Goal: Task Accomplishment & Management: Manage account settings

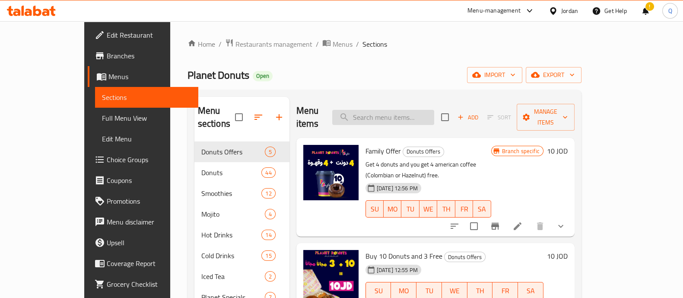
click at [395, 114] on input "search" at bounding box center [383, 117] width 102 height 15
click at [374, 85] on div "Home / Restaurants management / Menus / Sections Planet Donuts Open import expo…" at bounding box center [385, 219] width 394 height 363
click at [434, 110] on input "search" at bounding box center [383, 117] width 102 height 15
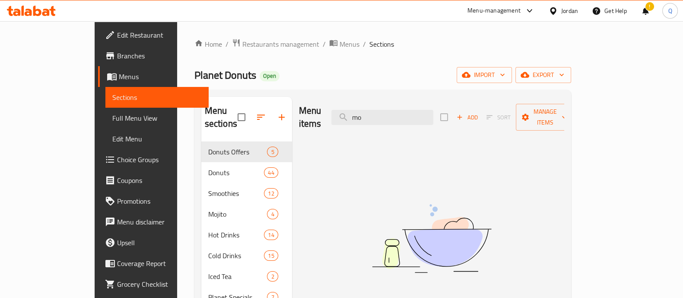
type input "m"
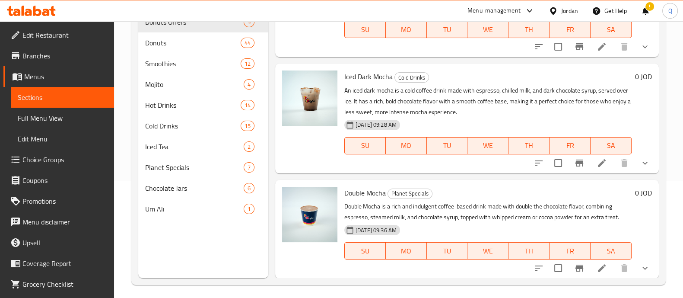
scroll to position [121, 0]
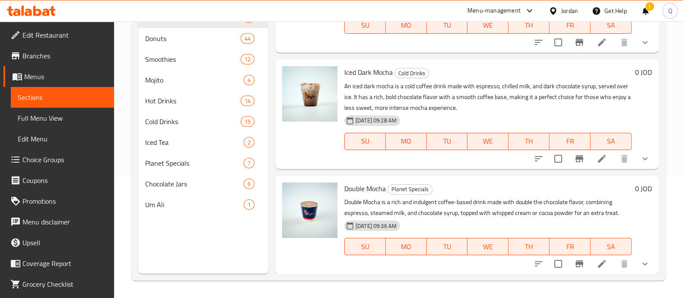
type input "موك"
click at [640, 262] on icon "show more" at bounding box center [645, 263] width 10 height 10
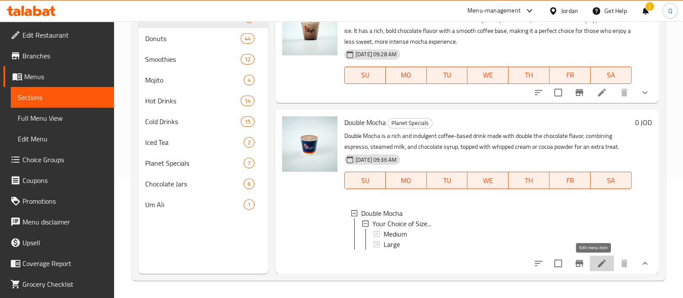
click at [598, 259] on icon at bounding box center [602, 263] width 10 height 10
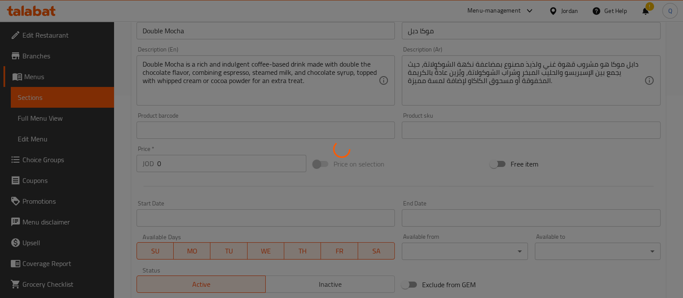
scroll to position [339, 0]
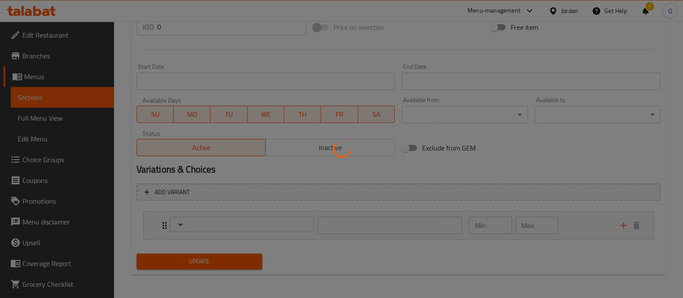
type input "اختيارك من الحجم"
type input "1"
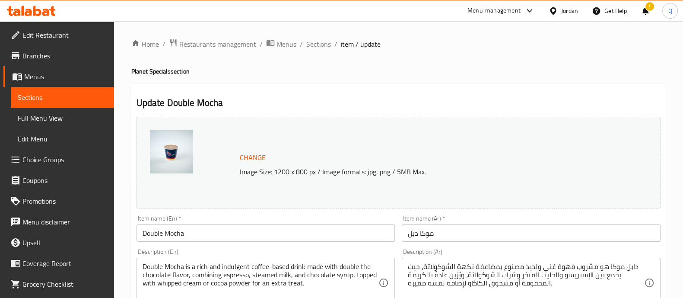
scroll to position [0, 0]
click at [216, 48] on span "Restaurants management" at bounding box center [217, 44] width 77 height 10
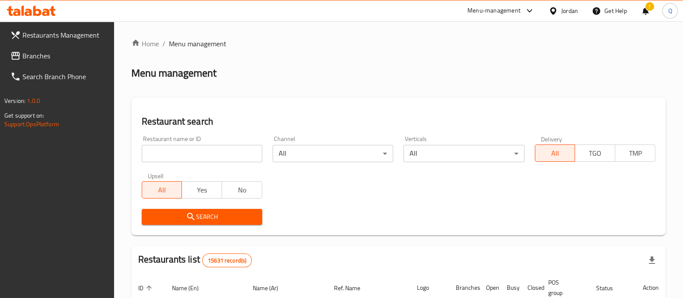
click at [212, 157] on input "search" at bounding box center [202, 153] width 121 height 17
click button "Search" at bounding box center [202, 217] width 121 height 16
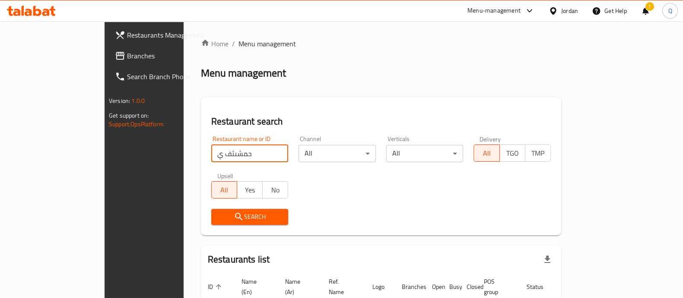
drag, startPoint x: 205, startPoint y: 151, endPoint x: 153, endPoint y: 115, distance: 62.8
click at [201, 122] on div "Restaurant search Restaurant name or ID حمشىثف ي Restaurant name or ID Channel …" at bounding box center [381, 166] width 360 height 138
click button "Search" at bounding box center [249, 217] width 77 height 16
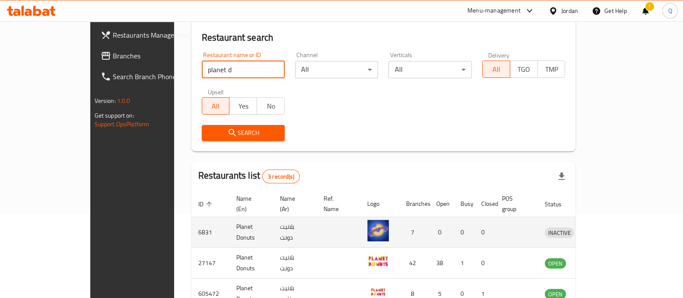
scroll to position [132, 0]
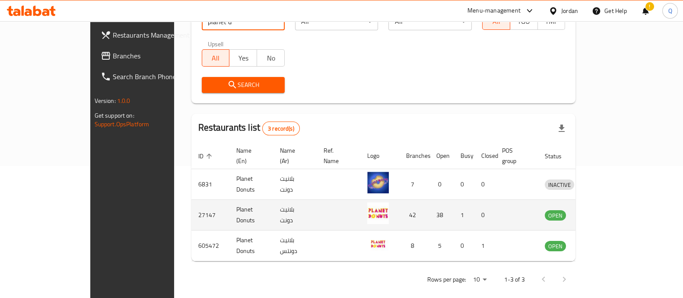
click at [229, 200] on td "Planet Donuts" at bounding box center [251, 215] width 44 height 31
copy td "Planet Donuts"
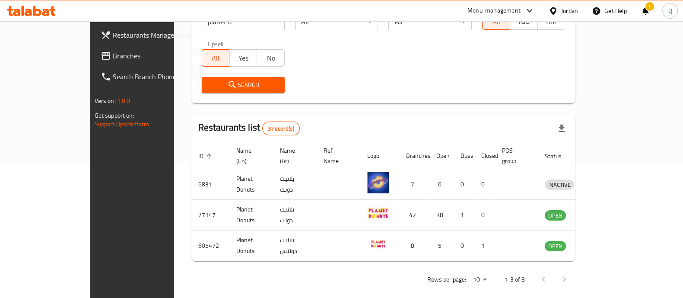
click at [174, 188] on div "Home / Menu management Menu management Restaurant search Restaurant name or ID …" at bounding box center [383, 98] width 419 height 418
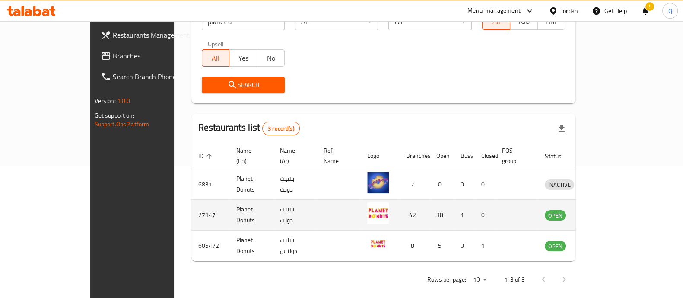
click at [191, 208] on td "27147" at bounding box center [210, 215] width 38 height 31
copy td "27147"
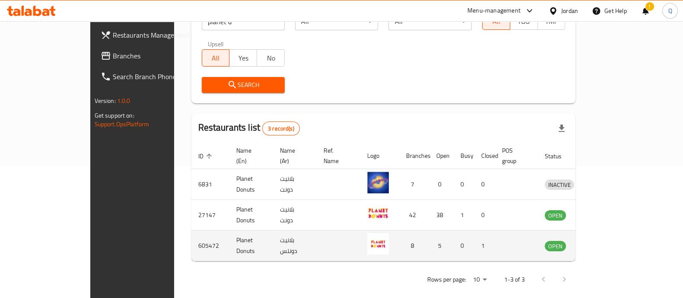
click at [191, 230] on td "605472" at bounding box center [210, 245] width 38 height 31
click at [191, 245] on td "605472" at bounding box center [210, 245] width 38 height 31
copy td "605472"
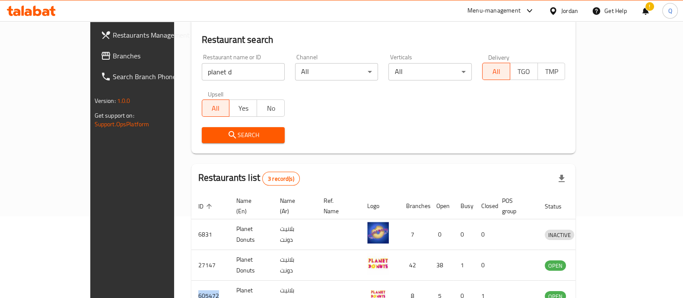
scroll to position [24, 0]
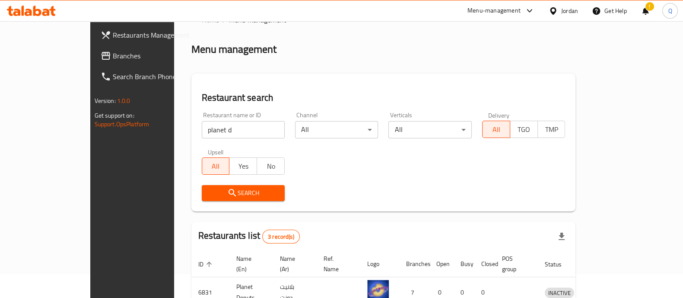
click at [234, 129] on input "planet d" at bounding box center [243, 129] width 83 height 17
type input "ى"
click button "Search" at bounding box center [243, 193] width 83 height 16
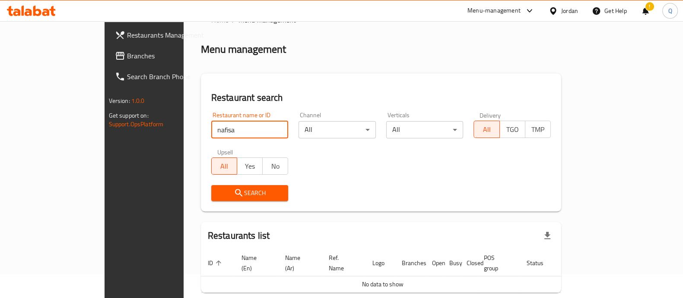
scroll to position [55, 0]
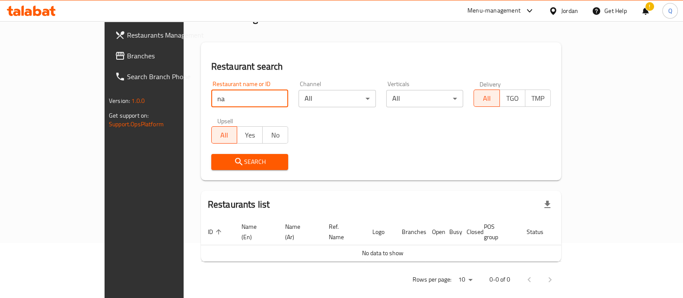
type input "n"
type input "k"
type input "نفيس"
click button "Search" at bounding box center [249, 162] width 77 height 16
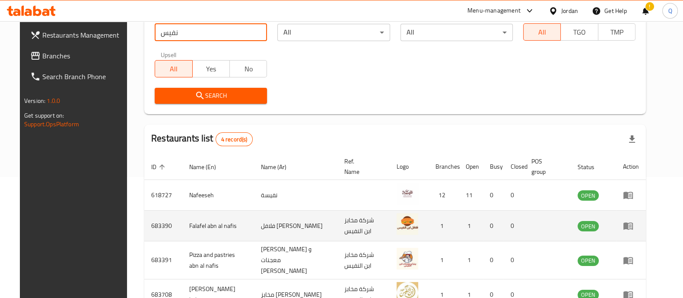
scroll to position [172, 0]
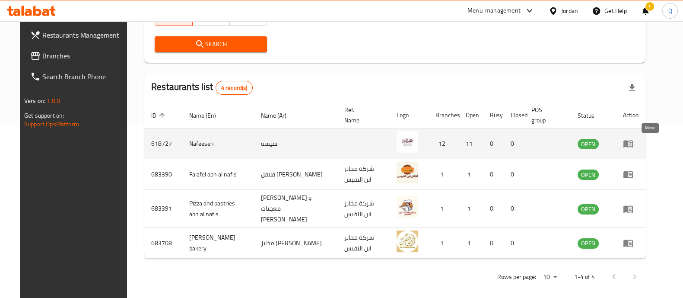
click at [639, 143] on link "enhanced table" at bounding box center [631, 143] width 16 height 10
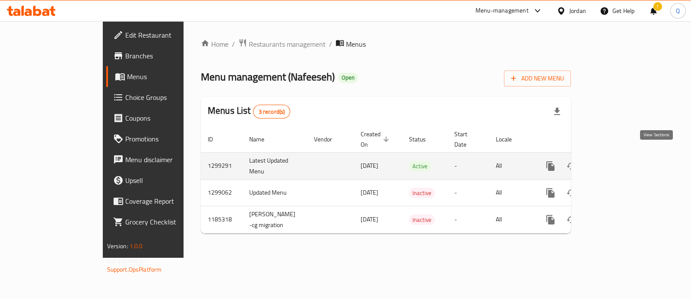
click at [618, 161] on icon "enhanced table" at bounding box center [613, 166] width 10 height 10
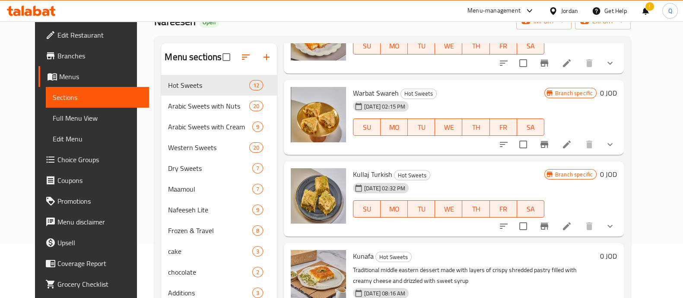
scroll to position [121, 0]
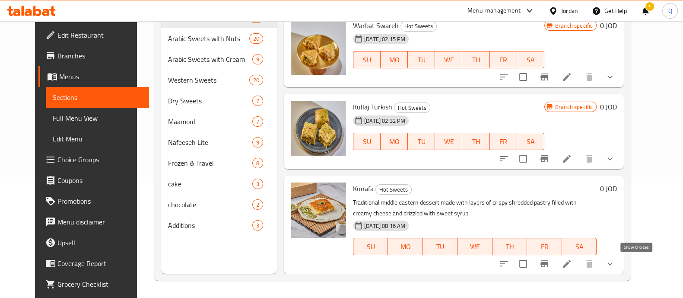
click at [615, 259] on icon "show more" at bounding box center [610, 263] width 10 height 10
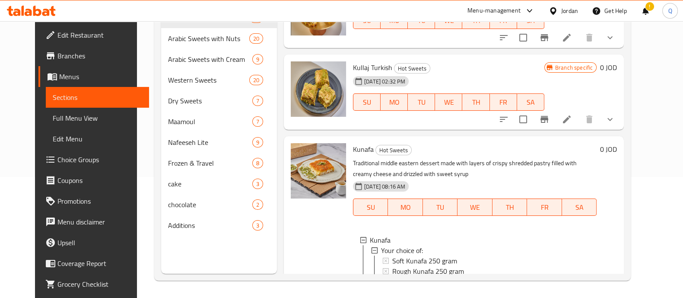
scroll to position [764, 0]
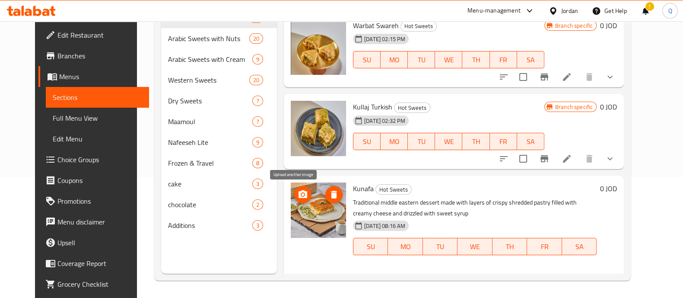
click at [302, 194] on circle "upload picture" at bounding box center [303, 194] width 3 height 3
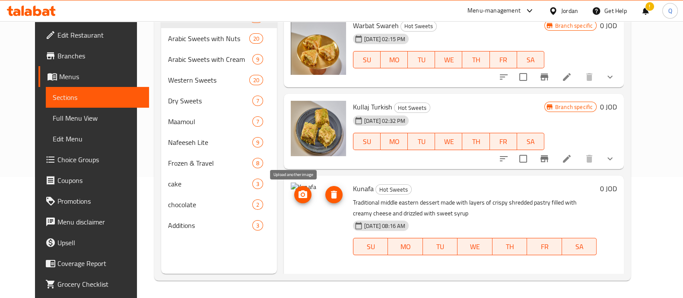
click at [299, 193] on icon "upload picture" at bounding box center [303, 194] width 9 height 8
click at [329, 194] on icon "delete image" at bounding box center [334, 194] width 10 height 10
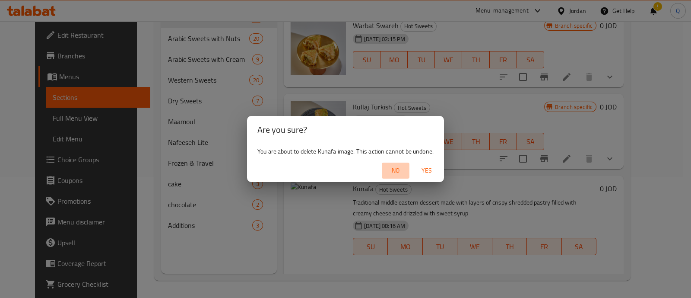
click at [402, 169] on span "No" at bounding box center [395, 170] width 21 height 11
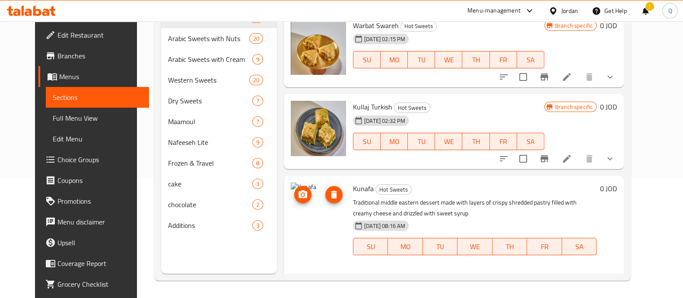
click at [331, 196] on icon "delete image" at bounding box center [334, 195] width 6 height 8
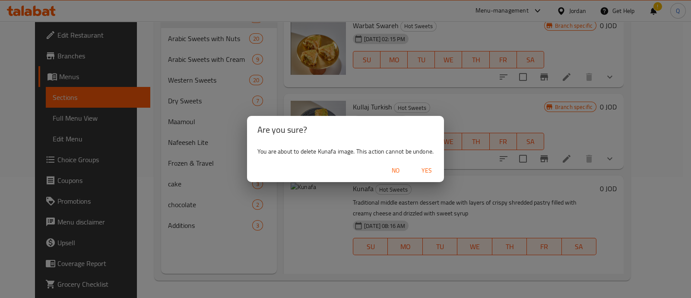
click at [423, 173] on span "Yes" at bounding box center [427, 170] width 21 height 11
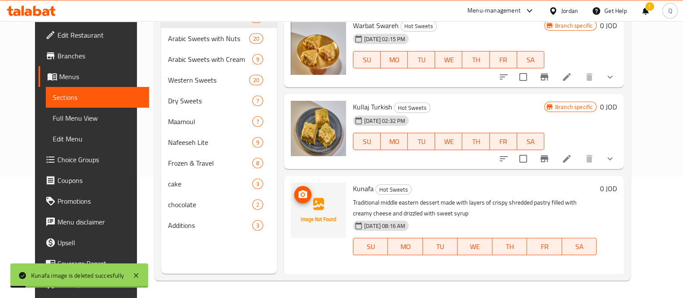
click at [291, 203] on img at bounding box center [318, 209] width 55 height 55
click at [299, 197] on icon "upload picture" at bounding box center [303, 194] width 9 height 8
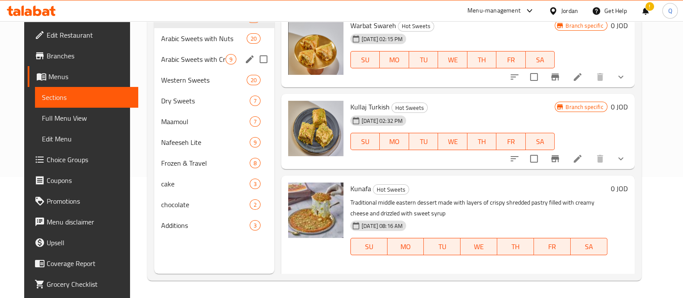
scroll to position [0, 0]
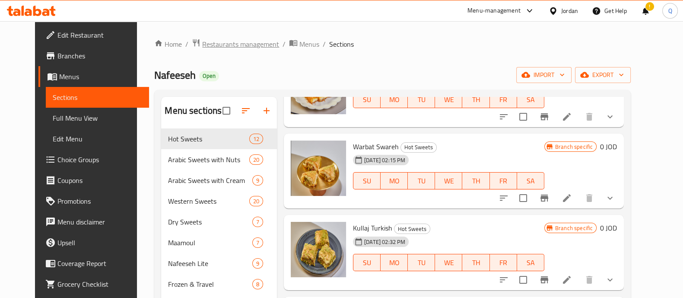
click at [223, 40] on span "Restaurants management" at bounding box center [240, 44] width 77 height 10
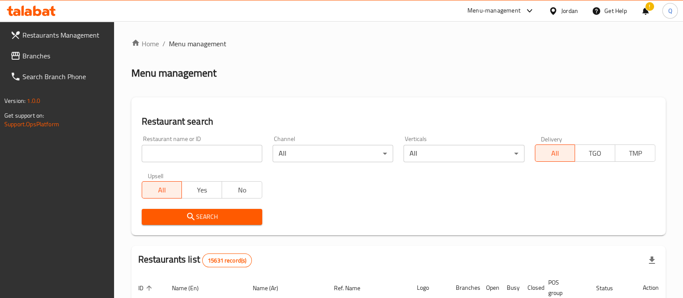
click at [223, 157] on input "search" at bounding box center [202, 153] width 121 height 17
click button "Search" at bounding box center [202, 217] width 121 height 16
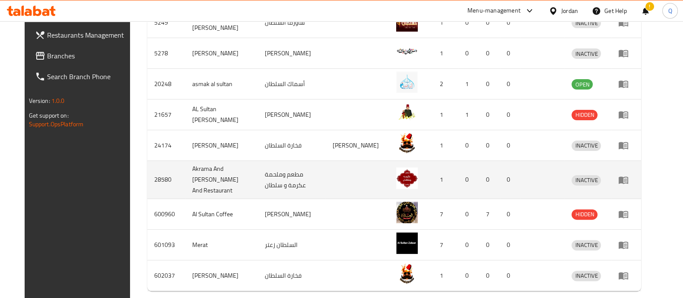
scroll to position [357, 0]
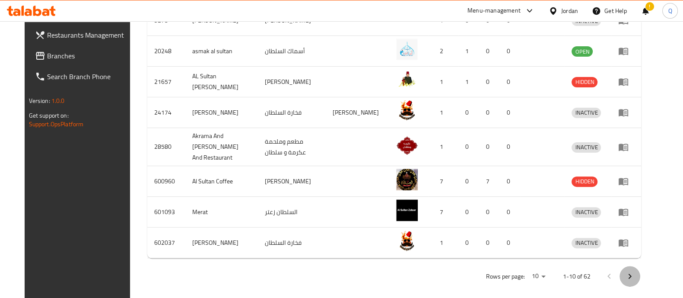
click at [640, 270] on button "Next page" at bounding box center [630, 276] width 21 height 21
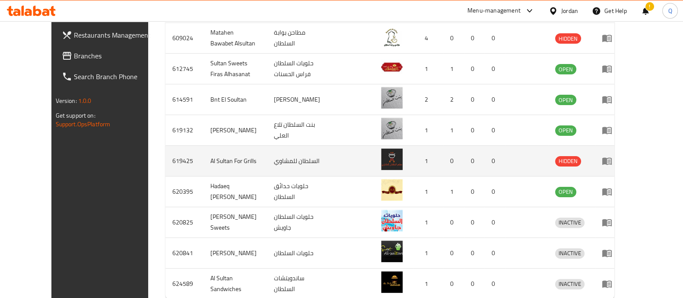
scroll to position [249, 0]
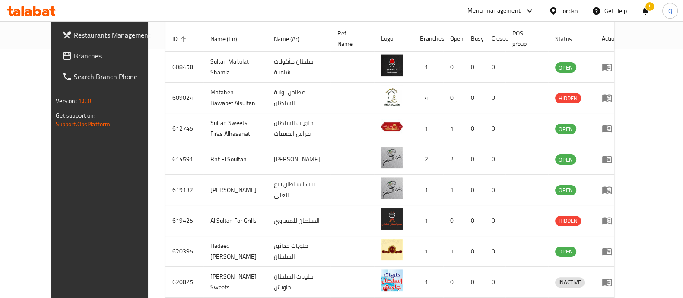
click at [148, 124] on div "Home / Menu management Menu management Restaurant search Restaurant name or ID …" at bounding box center [390, 88] width 484 height 633
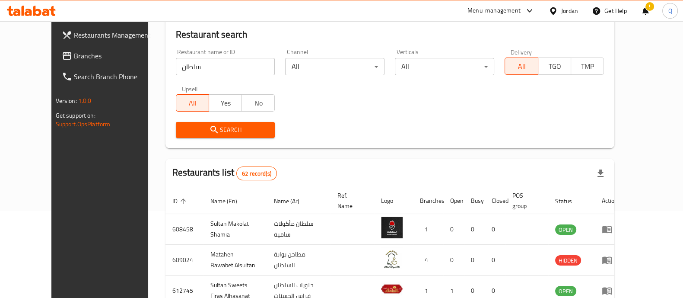
scroll to position [0, 0]
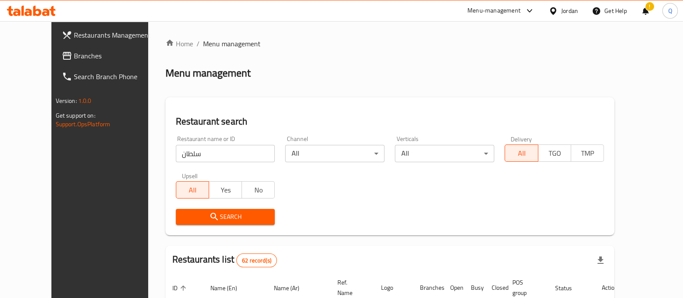
click at [194, 147] on input "سلطان" at bounding box center [225, 153] width 99 height 17
click button "Search" at bounding box center [225, 217] width 99 height 16
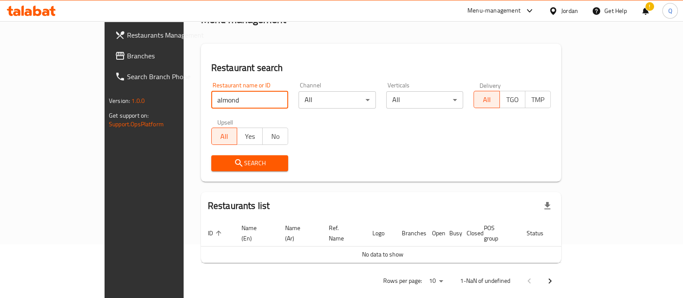
scroll to position [55, 0]
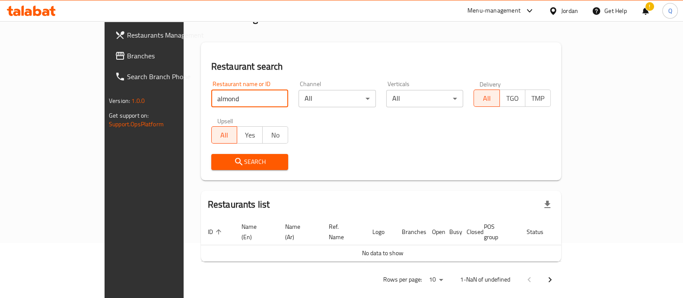
click button "Search" at bounding box center [249, 162] width 77 height 16
click at [211, 96] on input "almond" at bounding box center [249, 98] width 77 height 17
click button "Search" at bounding box center [249, 162] width 77 height 16
click at [214, 105] on input "almond" at bounding box center [249, 98] width 77 height 17
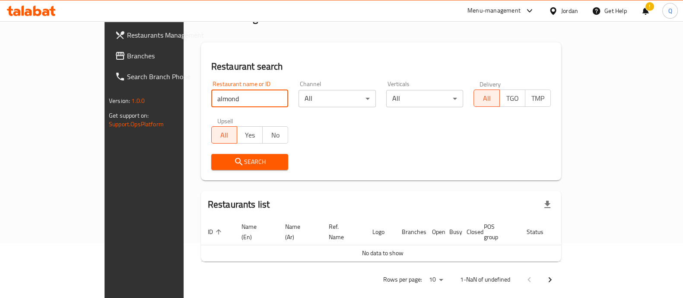
type input "almond"
click button "Search" at bounding box center [249, 162] width 77 height 16
